Goal: Information Seeking & Learning: Learn about a topic

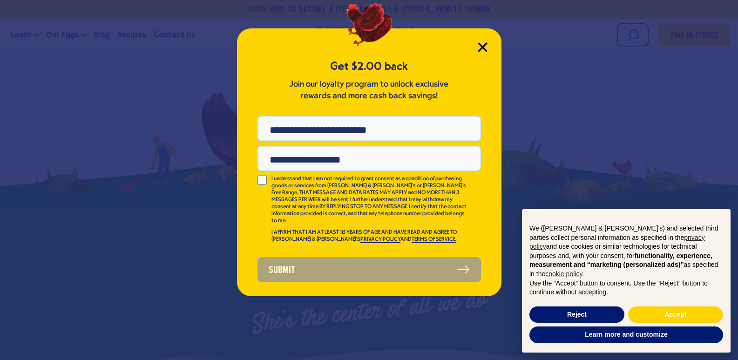
click at [483, 44] on icon "Close Modal" at bounding box center [483, 47] width 10 height 10
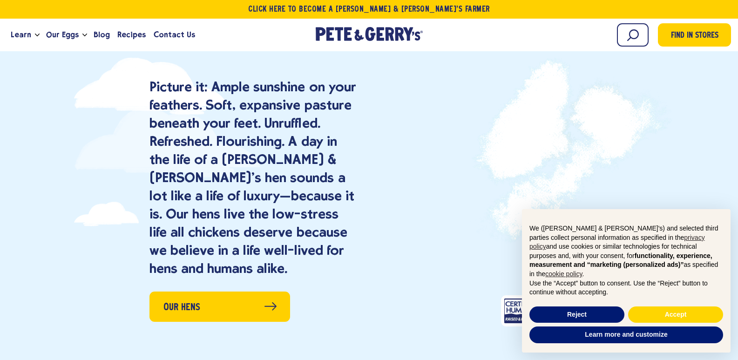
scroll to position [839, 0]
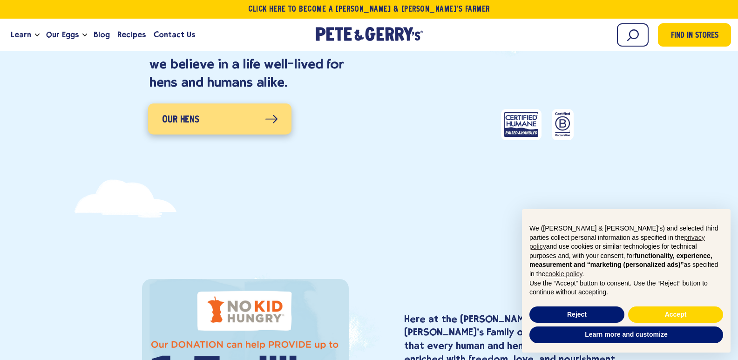
click at [269, 119] on icon at bounding box center [272, 118] width 12 height 7
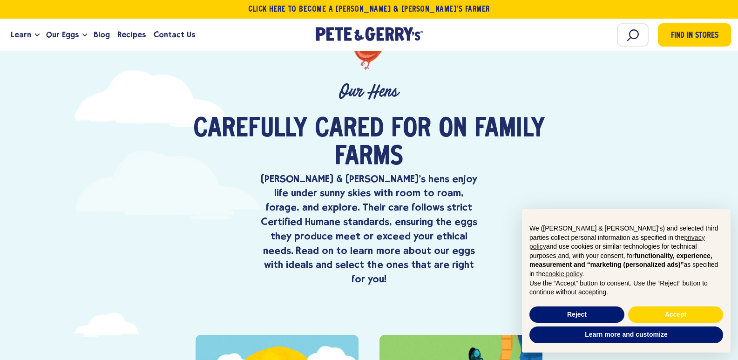
scroll to position [373, 0]
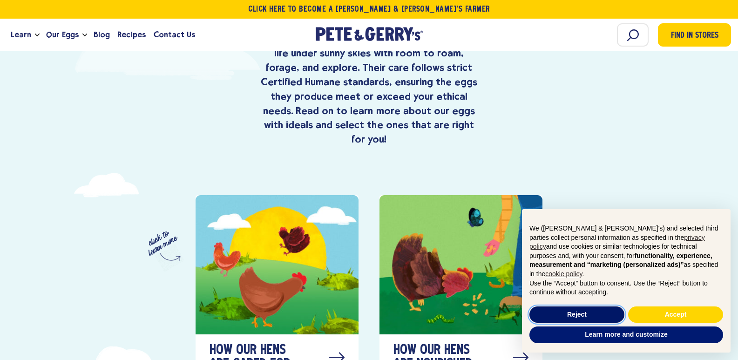
click at [564, 315] on button "Reject" at bounding box center [577, 315] width 95 height 17
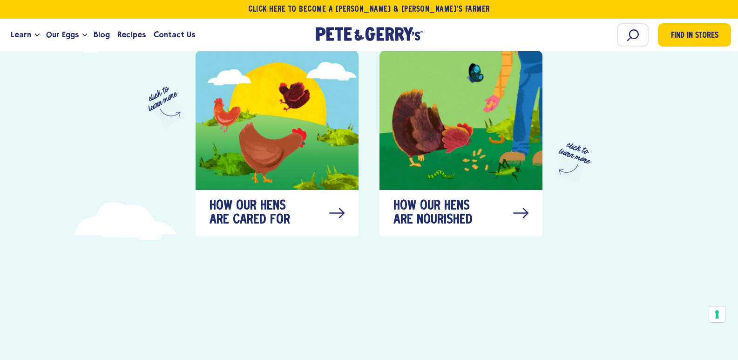
scroll to position [466, 0]
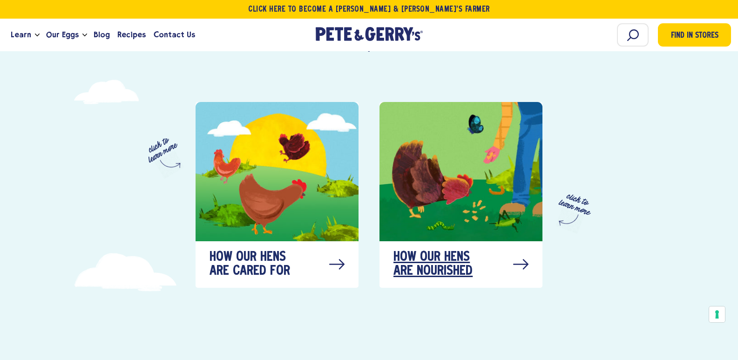
click at [456, 254] on span "How our hens are nourished" at bounding box center [440, 265] width 93 height 28
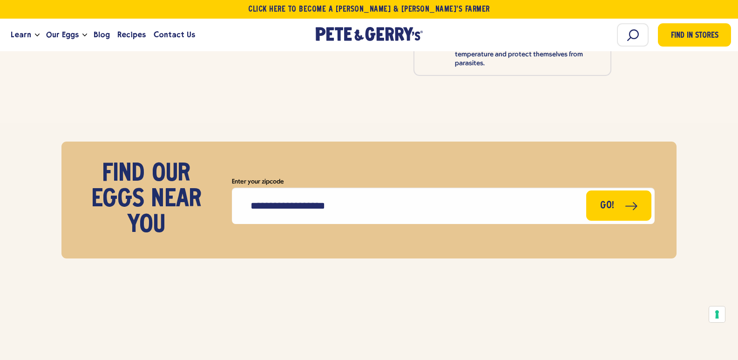
scroll to position [4665, 0]
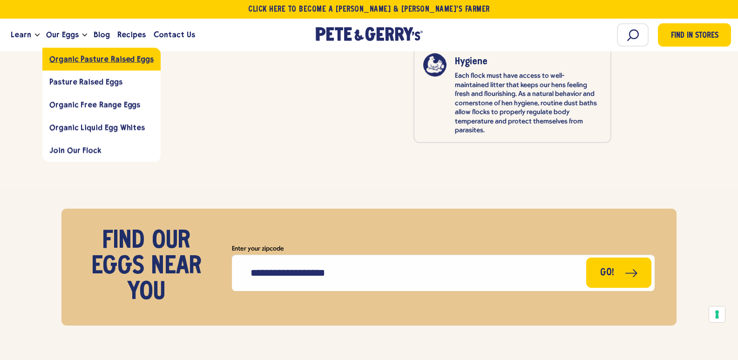
click at [55, 57] on span "Organic Pasture Raised Eggs" at bounding box center [101, 59] width 104 height 9
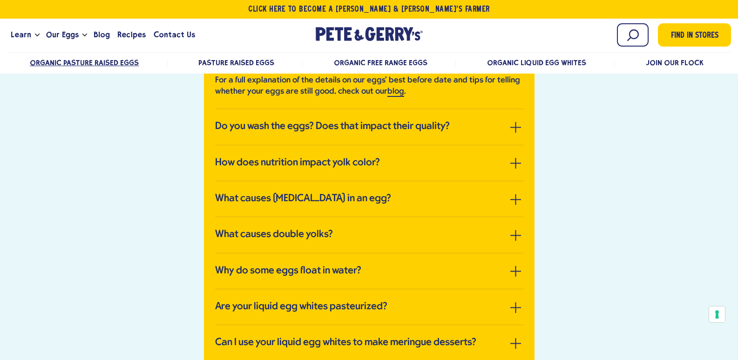
scroll to position [2236, 0]
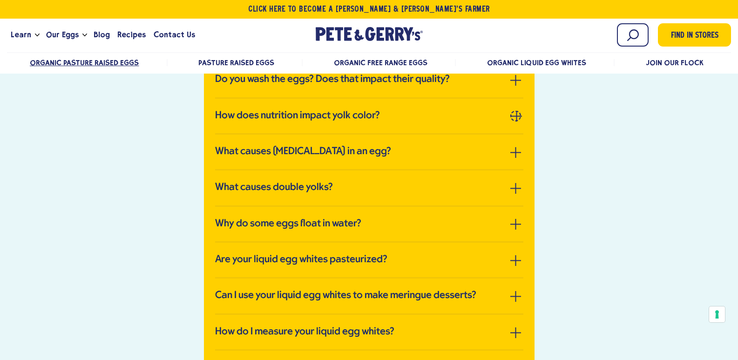
click at [518, 115] on button "button" at bounding box center [516, 115] width 11 height 11
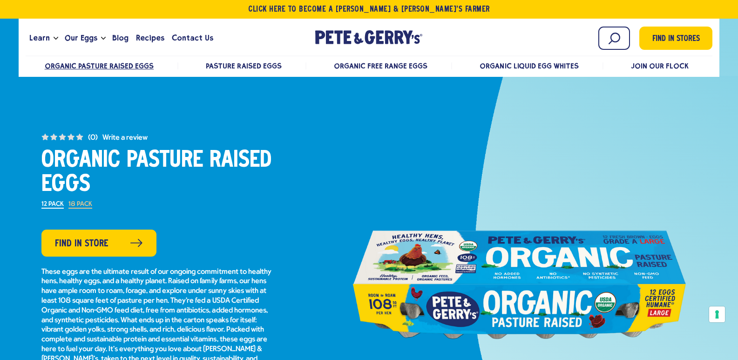
scroll to position [0, 0]
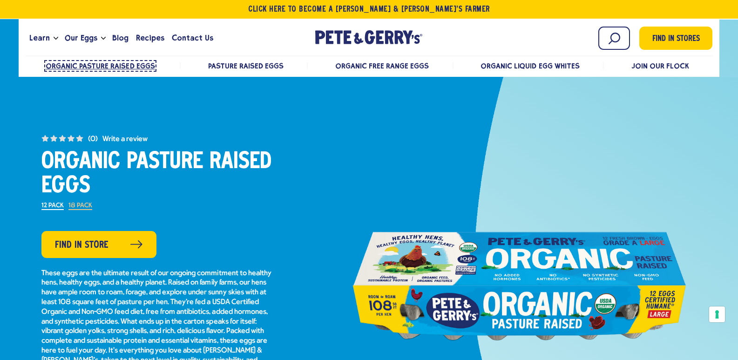
click at [91, 64] on span "Organic Pasture Raised Eggs" at bounding box center [100, 65] width 109 height 9
click at [79, 206] on label "18 Pack" at bounding box center [80, 206] width 24 height 7
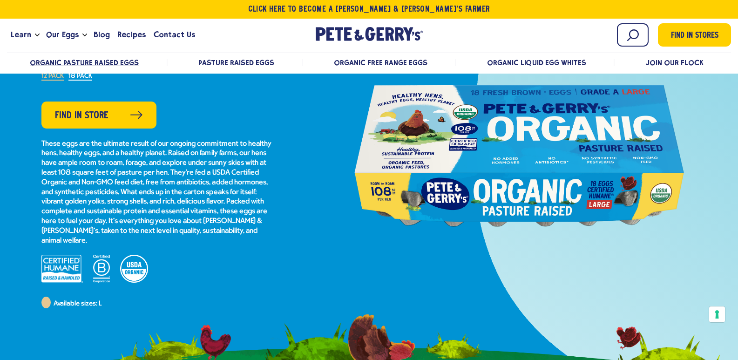
scroll to position [47, 0]
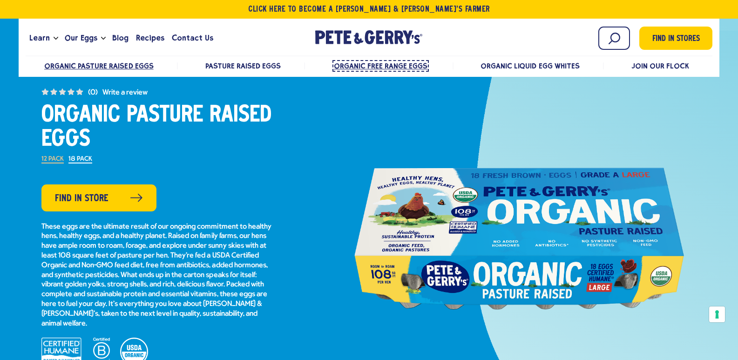
click at [401, 65] on span "Organic Free Range Eggs" at bounding box center [381, 65] width 94 height 9
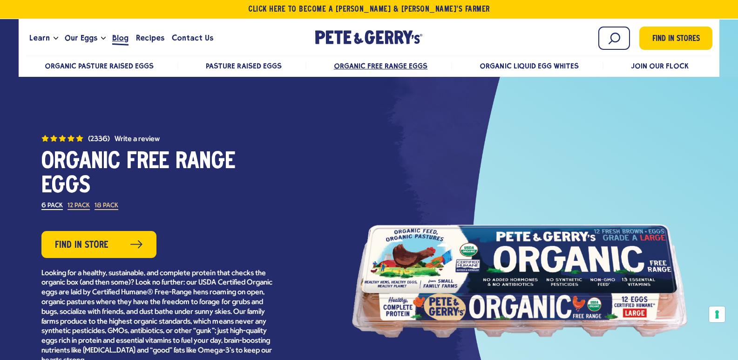
click at [112, 35] on span "Blog" at bounding box center [120, 38] width 16 height 12
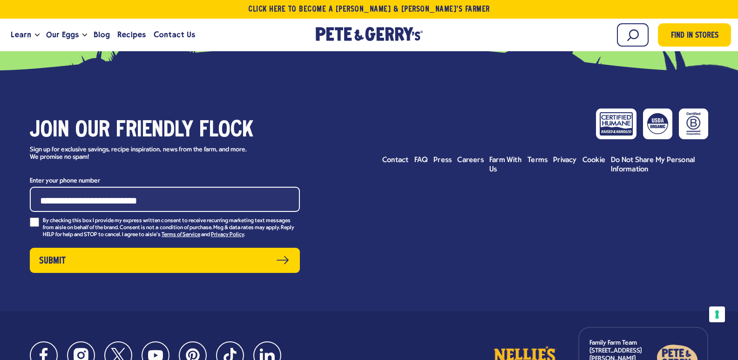
scroll to position [1584, 0]
